Goal: Information Seeking & Learning: Learn about a topic

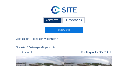
click at [53, 22] on div "Camera's" at bounding box center [52, 20] width 18 height 6
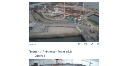
scroll to position [285, 0]
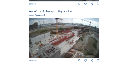
click at [70, 37] on img at bounding box center [64, 38] width 71 height 40
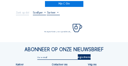
scroll to position [28, 0]
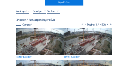
click at [33, 30] on img at bounding box center [40, 41] width 48 height 27
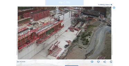
drag, startPoint x: 72, startPoint y: 27, endPoint x: 67, endPoint y: 34, distance: 8.5
click at [52, 37] on img at bounding box center [65, 33] width 94 height 53
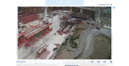
click at [62, 36] on img at bounding box center [65, 33] width 94 height 53
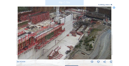
drag, startPoint x: 50, startPoint y: 32, endPoint x: 73, endPoint y: 32, distance: 22.5
click at [73, 32] on img at bounding box center [65, 33] width 94 height 53
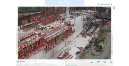
drag, startPoint x: 59, startPoint y: 32, endPoint x: 64, endPoint y: 33, distance: 4.2
click at [64, 33] on img at bounding box center [65, 33] width 94 height 53
drag, startPoint x: 55, startPoint y: 33, endPoint x: 83, endPoint y: 33, distance: 27.7
click at [83, 33] on img at bounding box center [65, 33] width 94 height 53
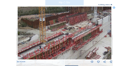
drag, startPoint x: 47, startPoint y: 33, endPoint x: 78, endPoint y: 26, distance: 31.5
click at [78, 26] on img at bounding box center [65, 33] width 94 height 53
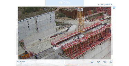
drag, startPoint x: 47, startPoint y: 35, endPoint x: 62, endPoint y: 29, distance: 16.6
click at [62, 29] on img at bounding box center [65, 33] width 94 height 53
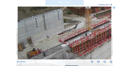
click at [68, 26] on img at bounding box center [65, 33] width 94 height 53
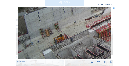
click at [58, 27] on img at bounding box center [65, 33] width 94 height 53
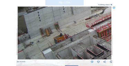
drag, startPoint x: 55, startPoint y: 35, endPoint x: 59, endPoint y: 30, distance: 6.1
click at [59, 30] on img at bounding box center [65, 33] width 94 height 53
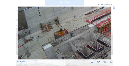
click at [56, 28] on img at bounding box center [65, 33] width 94 height 53
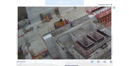
drag, startPoint x: 59, startPoint y: 39, endPoint x: 61, endPoint y: 29, distance: 10.1
click at [61, 30] on img at bounding box center [65, 33] width 94 height 53
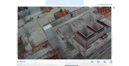
drag, startPoint x: 45, startPoint y: 39, endPoint x: 53, endPoint y: 32, distance: 10.3
click at [53, 32] on img at bounding box center [65, 33] width 94 height 53
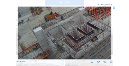
drag, startPoint x: 64, startPoint y: 37, endPoint x: 52, endPoint y: 44, distance: 13.9
click at [52, 44] on img at bounding box center [65, 33] width 94 height 53
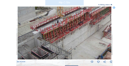
drag, startPoint x: 83, startPoint y: 36, endPoint x: 54, endPoint y: 50, distance: 31.7
click at [54, 50] on img at bounding box center [65, 33] width 94 height 53
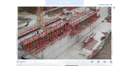
drag, startPoint x: 67, startPoint y: 47, endPoint x: 64, endPoint y: 49, distance: 4.2
click at [57, 54] on img at bounding box center [65, 33] width 94 height 53
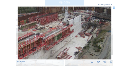
drag, startPoint x: 74, startPoint y: 40, endPoint x: 57, endPoint y: 50, distance: 20.0
click at [57, 50] on img at bounding box center [65, 33] width 94 height 53
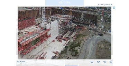
drag, startPoint x: 83, startPoint y: 40, endPoint x: 57, endPoint y: 46, distance: 26.2
click at [57, 46] on img at bounding box center [65, 33] width 94 height 53
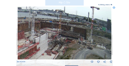
drag, startPoint x: 77, startPoint y: 41, endPoint x: 73, endPoint y: 47, distance: 6.5
click at [74, 47] on img at bounding box center [65, 33] width 94 height 53
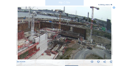
click at [113, 8] on icon at bounding box center [114, 8] width 2 height 2
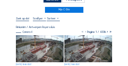
scroll to position [14, 0]
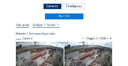
click at [48, 6] on div "Camera's" at bounding box center [52, 6] width 18 height 6
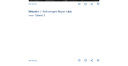
scroll to position [227, 0]
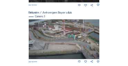
click at [52, 32] on img at bounding box center [64, 39] width 71 height 40
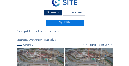
scroll to position [28, 0]
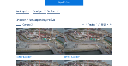
click at [43, 33] on img at bounding box center [40, 41] width 48 height 27
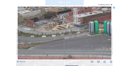
drag, startPoint x: 54, startPoint y: 30, endPoint x: 62, endPoint y: 33, distance: 8.3
click at [62, 33] on img at bounding box center [65, 33] width 94 height 53
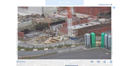
drag, startPoint x: 73, startPoint y: 31, endPoint x: 54, endPoint y: 41, distance: 21.2
click at [54, 41] on img at bounding box center [65, 33] width 94 height 53
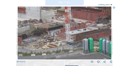
drag, startPoint x: 55, startPoint y: 38, endPoint x: 54, endPoint y: 46, distance: 7.3
click at [54, 47] on img at bounding box center [65, 33] width 94 height 53
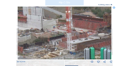
drag, startPoint x: 50, startPoint y: 37, endPoint x: 68, endPoint y: 44, distance: 19.0
click at [76, 45] on img at bounding box center [65, 33] width 94 height 53
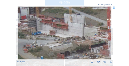
drag, startPoint x: 61, startPoint y: 43, endPoint x: 77, endPoint y: 44, distance: 16.3
click at [77, 44] on img at bounding box center [65, 33] width 94 height 53
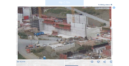
click at [71, 43] on img at bounding box center [65, 33] width 94 height 53
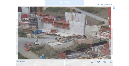
drag, startPoint x: 94, startPoint y: 46, endPoint x: 71, endPoint y: 40, distance: 23.5
click at [71, 40] on img at bounding box center [65, 33] width 94 height 53
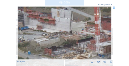
drag, startPoint x: 84, startPoint y: 45, endPoint x: 73, endPoint y: 42, distance: 11.6
click at [73, 42] on img at bounding box center [65, 33] width 94 height 53
